Goal: Check status: Check status

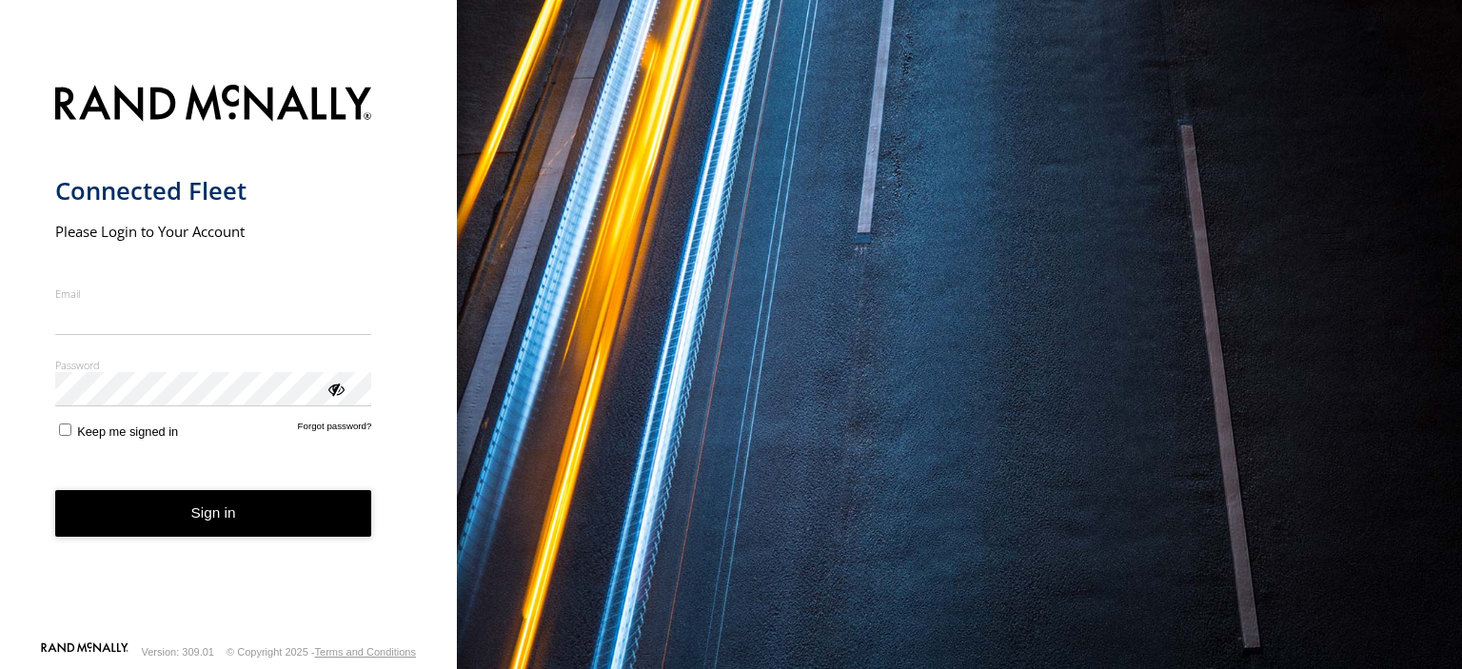
type input "**********"
click at [221, 532] on button "Sign in" at bounding box center [213, 513] width 317 height 47
click at [197, 500] on button "Sign in" at bounding box center [213, 513] width 317 height 47
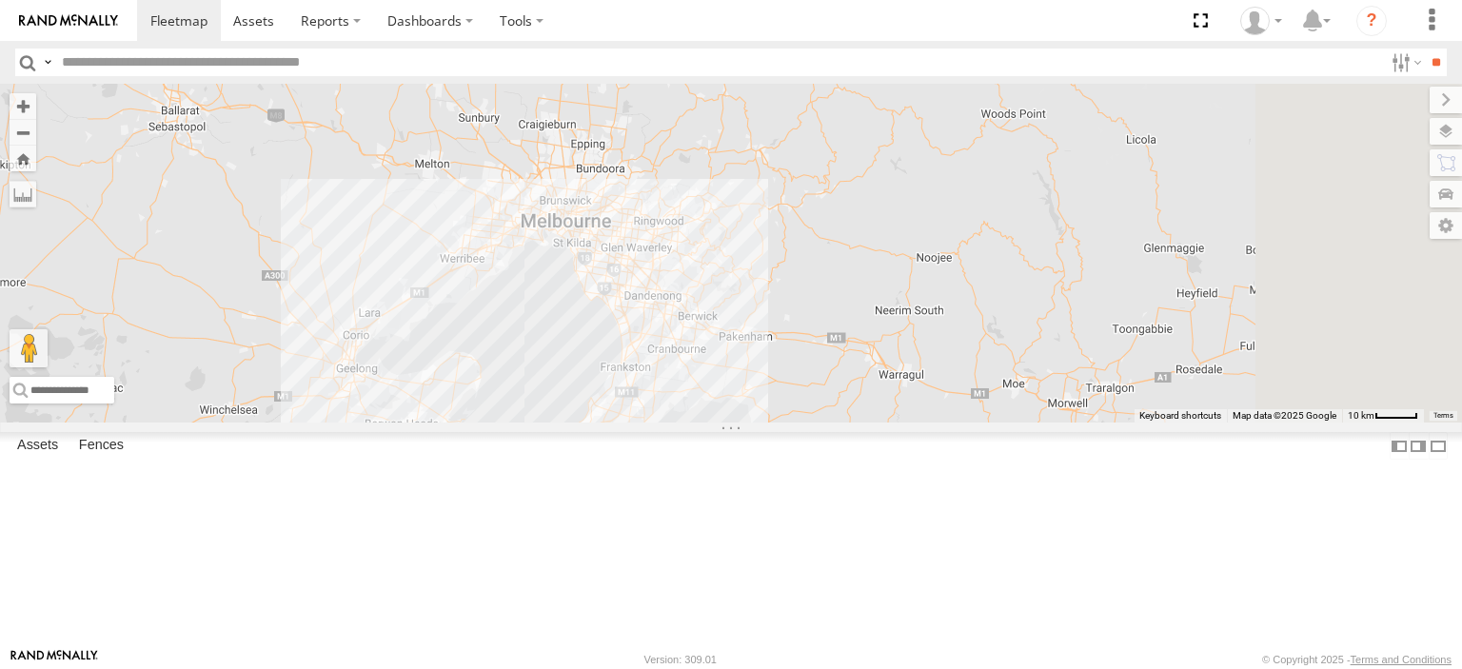
drag, startPoint x: 1294, startPoint y: 493, endPoint x: 655, endPoint y: 433, distance: 641.7
click at [602, 423] on div "Bendigo Isuzu FRR Westside UD" at bounding box center [731, 253] width 1462 height 339
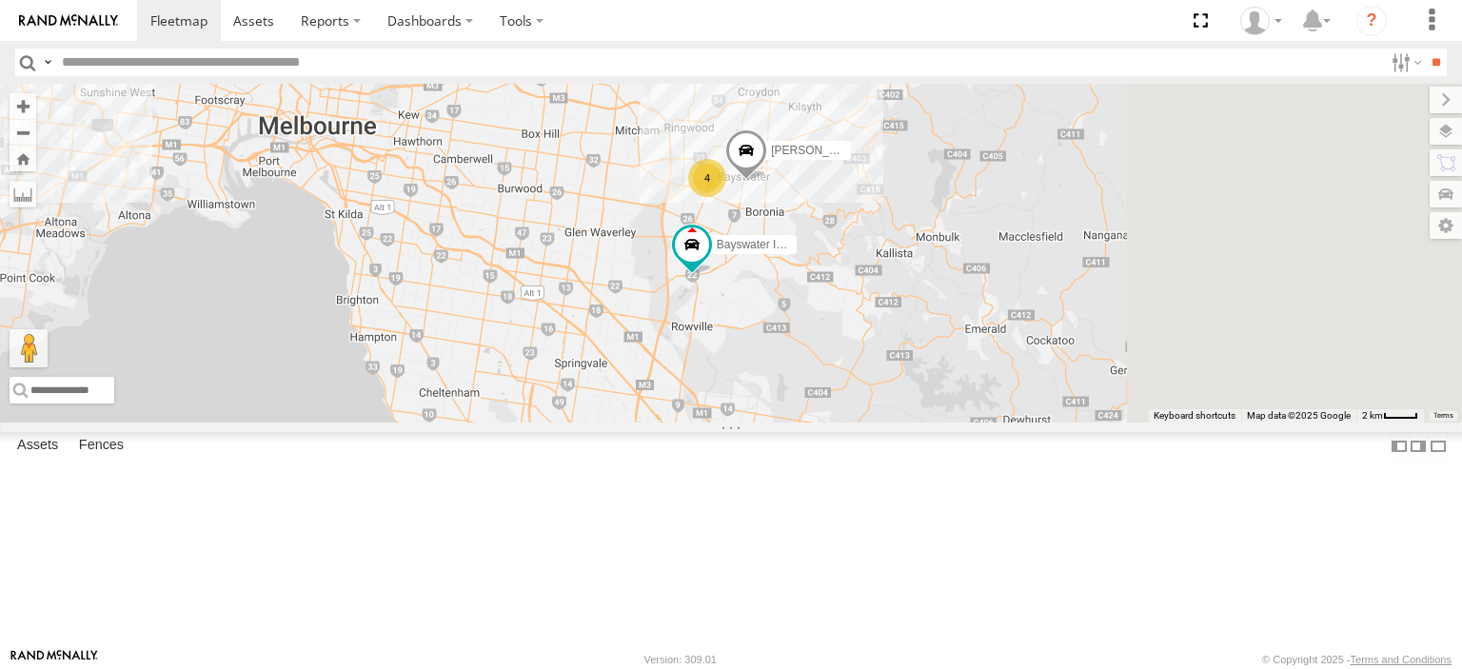
drag, startPoint x: 1047, startPoint y: 281, endPoint x: 809, endPoint y: 525, distance: 340.7
click at [809, 423] on div "[PERSON_NAME] FRR Westside UD Bayswater Isuzu FRR 4 [PERSON_NAME]" at bounding box center [731, 253] width 1462 height 339
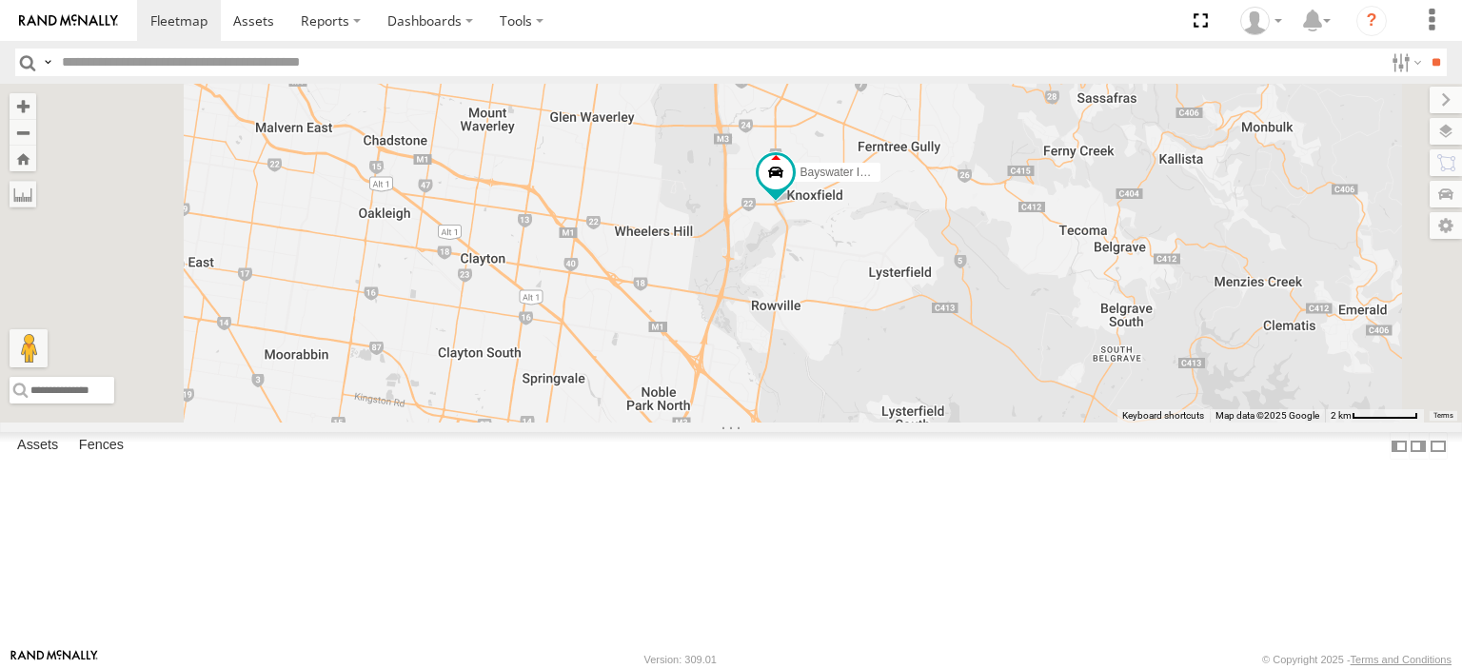
drag, startPoint x: 1138, startPoint y: 317, endPoint x: 1040, endPoint y: 593, distance: 293.0
click at [1040, 423] on div "[PERSON_NAME] FRR Westside UD Bayswater Isuzu FRR [PERSON_NAME] BMW 4" at bounding box center [731, 253] width 1462 height 339
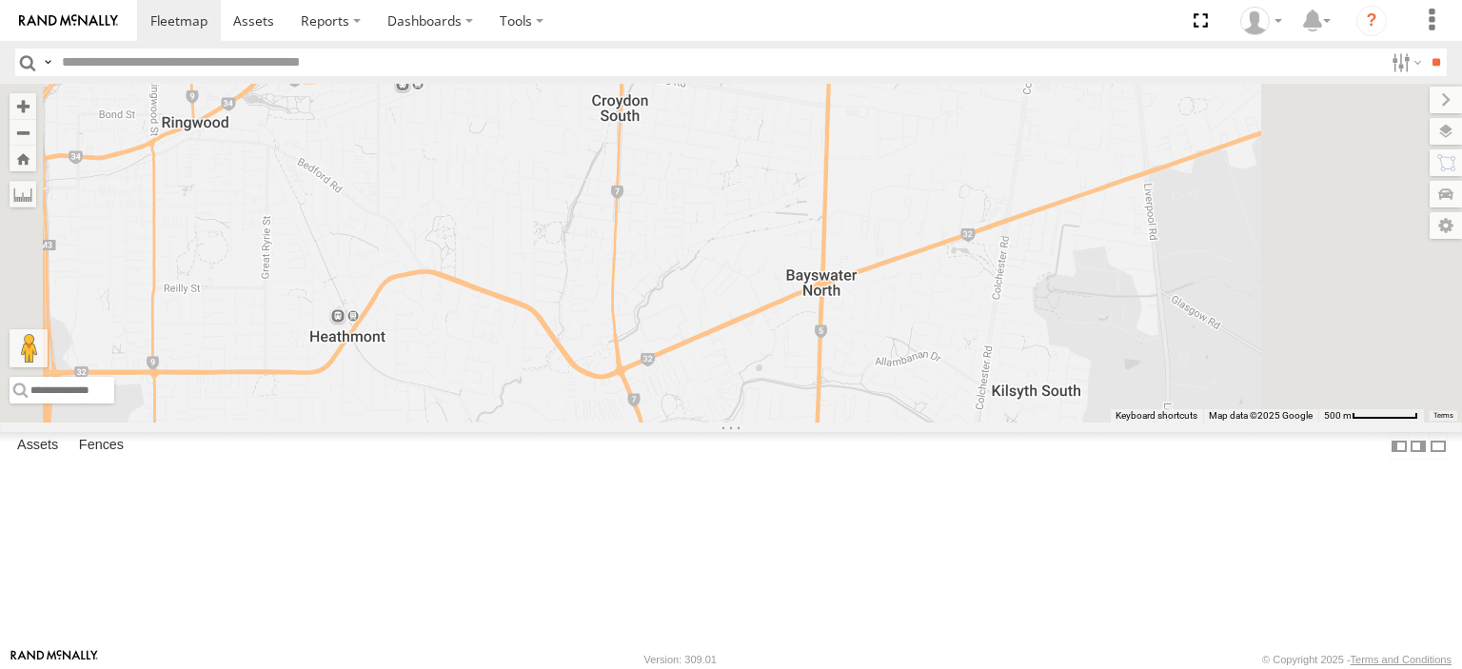
drag, startPoint x: 925, startPoint y: 563, endPoint x: 964, endPoint y: 468, distance: 102.0
click at [964, 423] on div "[PERSON_NAME] FRR Westside UD Bayswater Isuzu FRR [PERSON_NAME]" at bounding box center [731, 253] width 1462 height 339
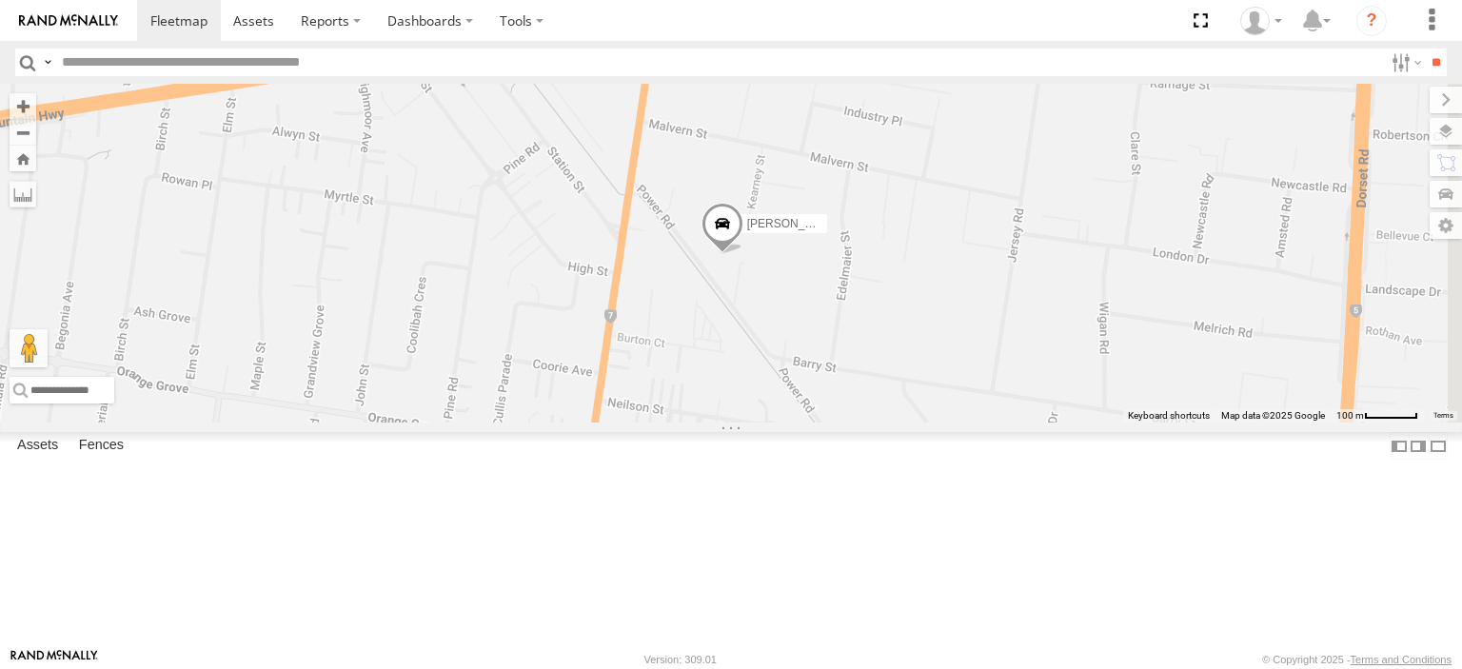
drag, startPoint x: 1021, startPoint y: 626, endPoint x: 1007, endPoint y: 460, distance: 167.2
click at [1007, 423] on div "[PERSON_NAME] FRR Westside UD Bayswater Isuzu FRR [PERSON_NAME]" at bounding box center [731, 253] width 1462 height 339
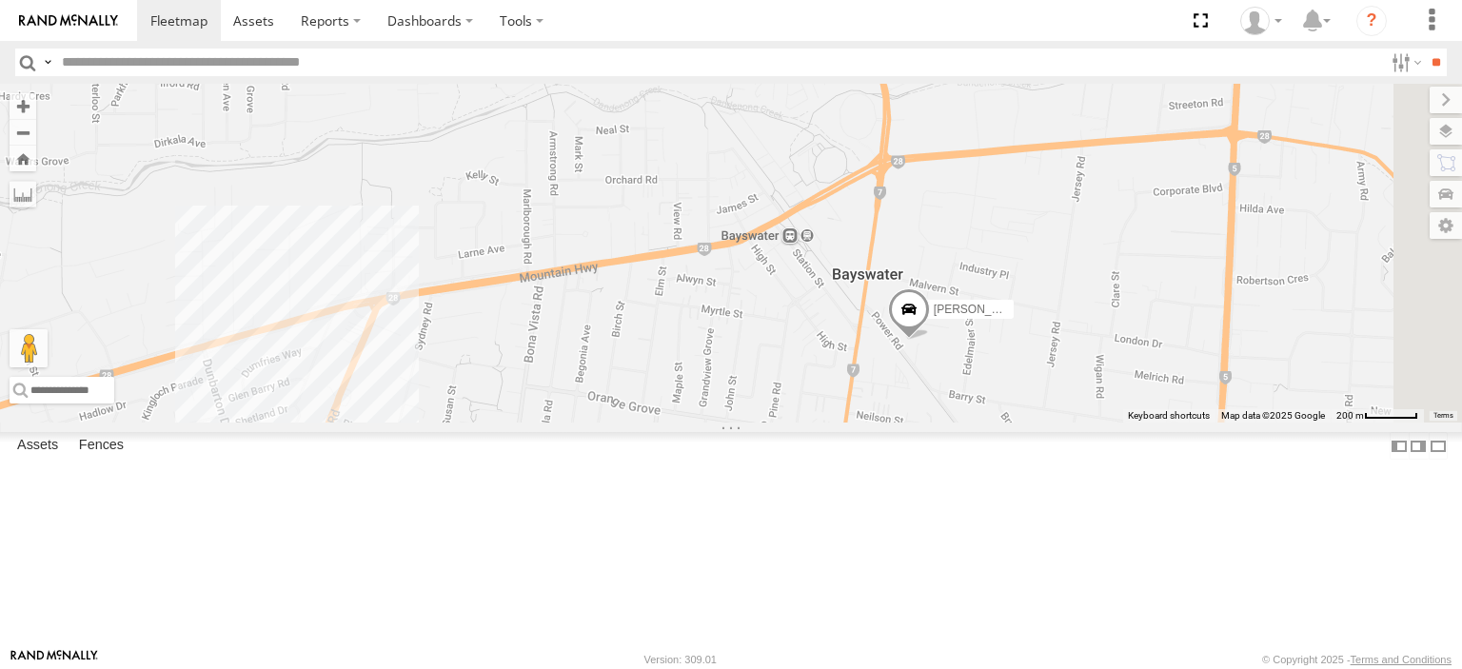
drag, startPoint x: 965, startPoint y: 503, endPoint x: 1119, endPoint y: 576, distance: 169.9
click at [1119, 423] on div "[PERSON_NAME] FRR Westside UD Bayswater Isuzu FRR [PERSON_NAME]" at bounding box center [731, 253] width 1462 height 339
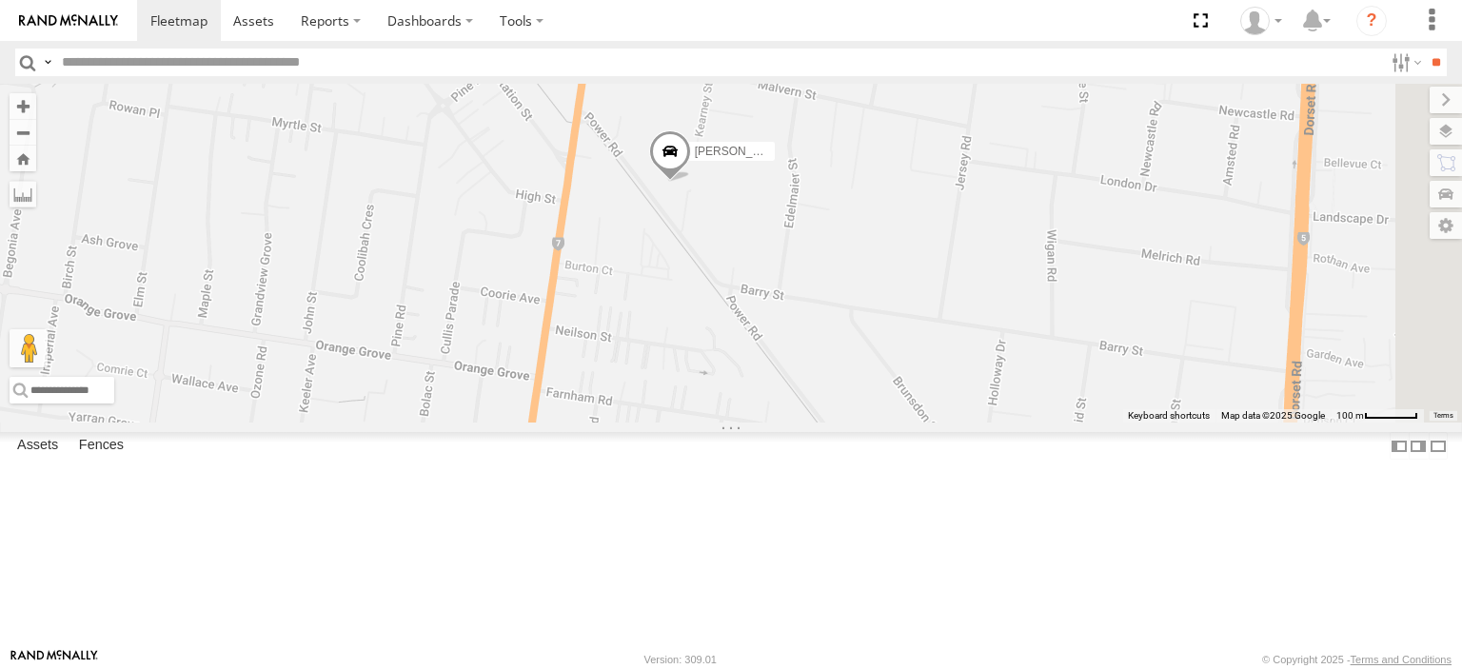
drag, startPoint x: 1460, startPoint y: 507, endPoint x: 1190, endPoint y: 473, distance: 271.5
click at [1190, 423] on div "[PERSON_NAME] FRR Westside UD Bayswater Isuzu FRR [PERSON_NAME]" at bounding box center [731, 253] width 1462 height 339
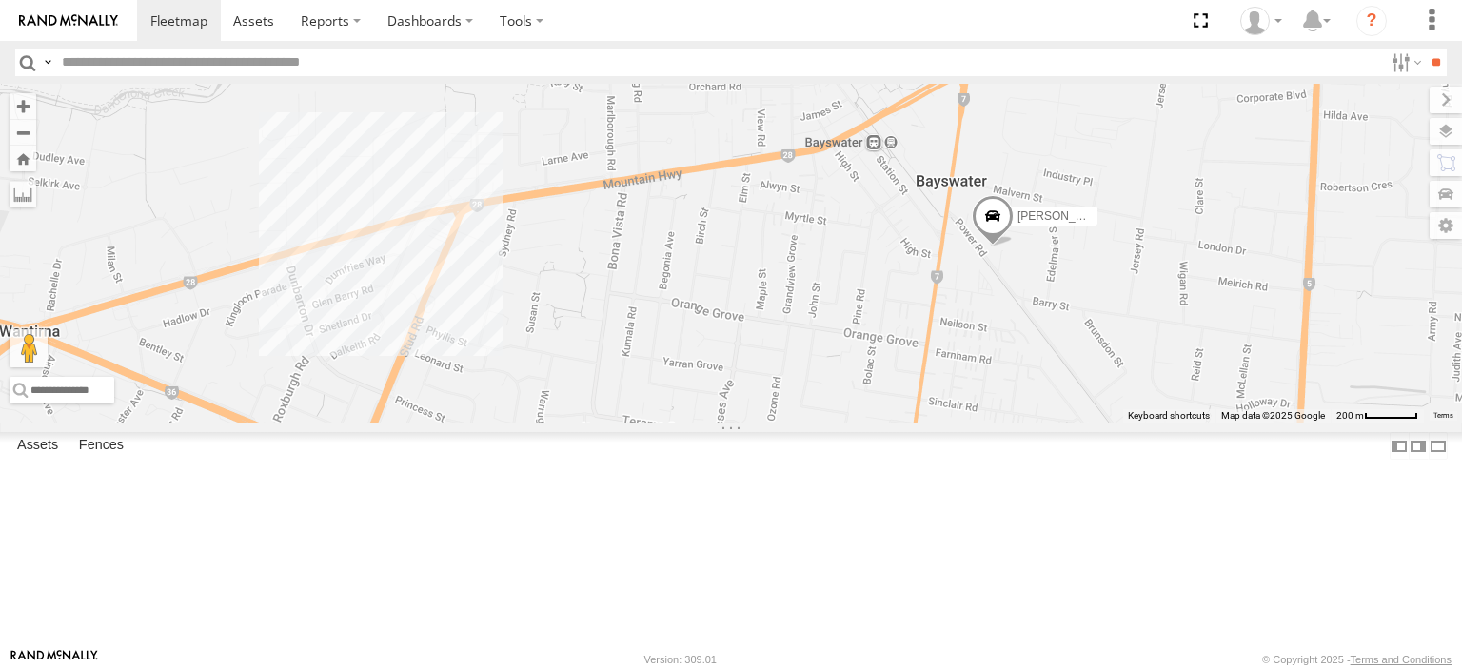
drag, startPoint x: 616, startPoint y: 329, endPoint x: 942, endPoint y: 323, distance: 325.7
click at [942, 323] on div "[PERSON_NAME] FRR Westside UD Bayswater Isuzu FRR [PERSON_NAME]" at bounding box center [731, 253] width 1462 height 339
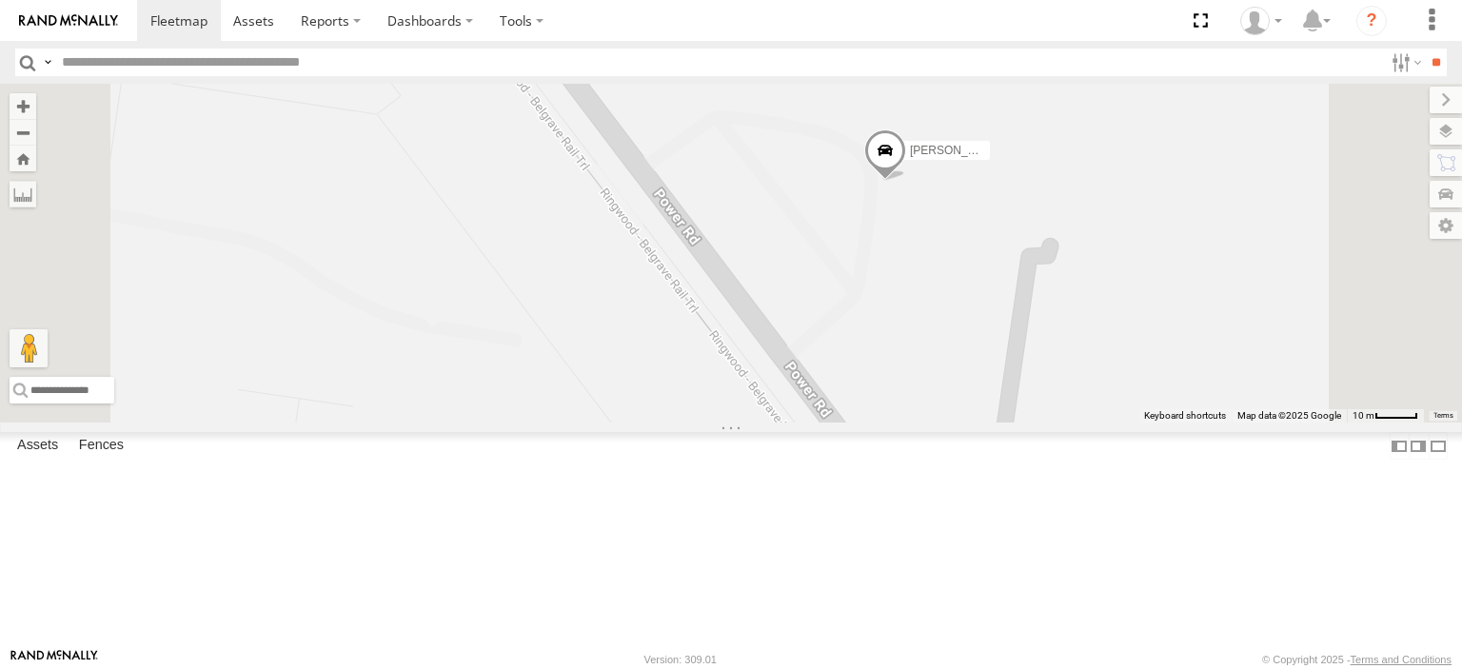
click at [906, 181] on span at bounding box center [886, 154] width 42 height 51
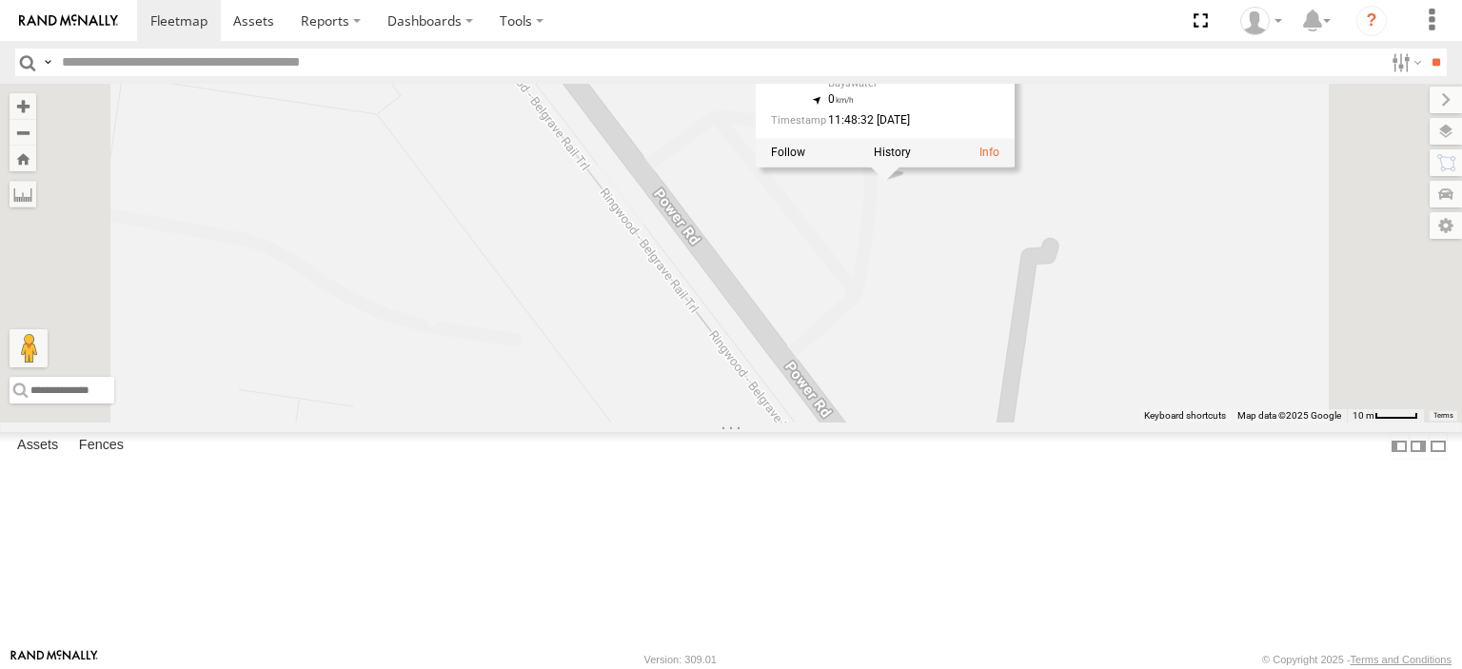
click at [1111, 328] on div "[PERSON_NAME] FRR Westside UD Bayswater Isuzu FRR [PERSON_NAME] [PERSON_NAME] B…" at bounding box center [731, 253] width 1462 height 339
click at [1083, 369] on div "[PERSON_NAME] FRR Westside UD Bayswater Isuzu FRR [PERSON_NAME] [PERSON_NAME] B…" at bounding box center [731, 253] width 1462 height 339
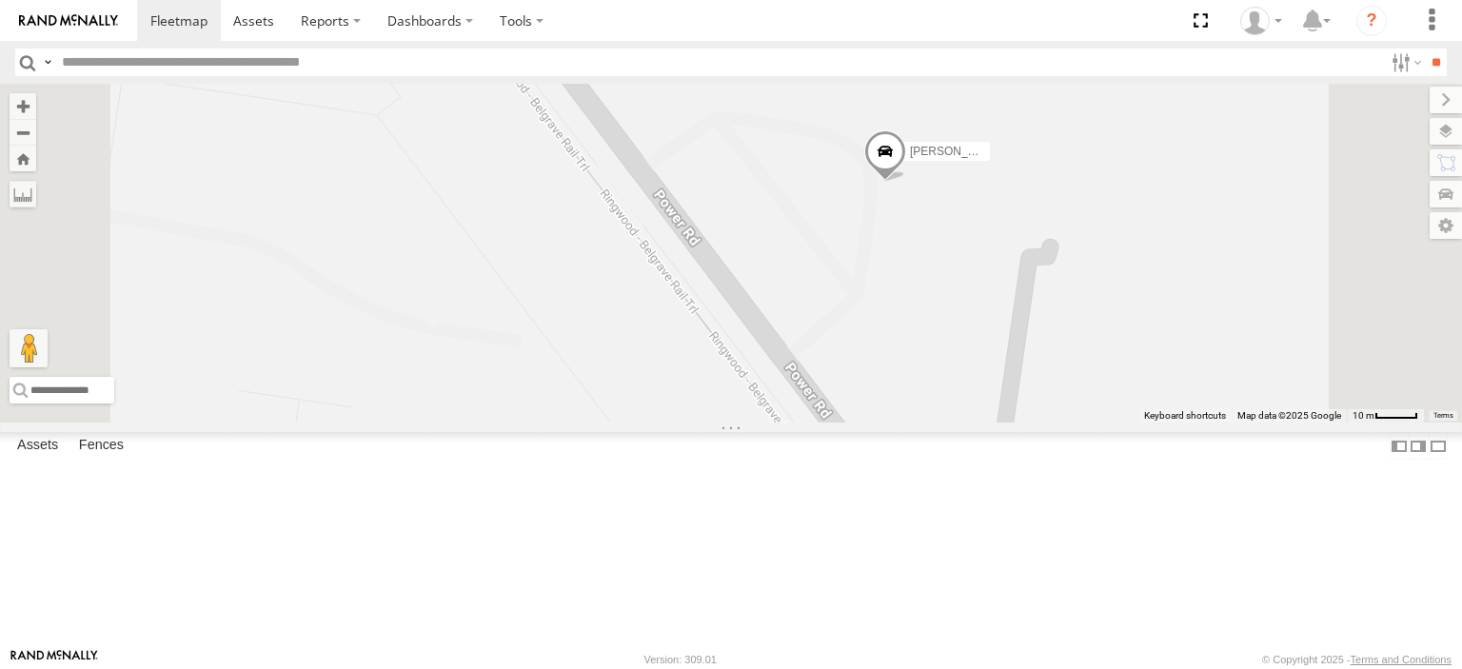
click at [906, 182] on span at bounding box center [886, 155] width 42 height 51
